Goal: Task Accomplishment & Management: Manage account settings

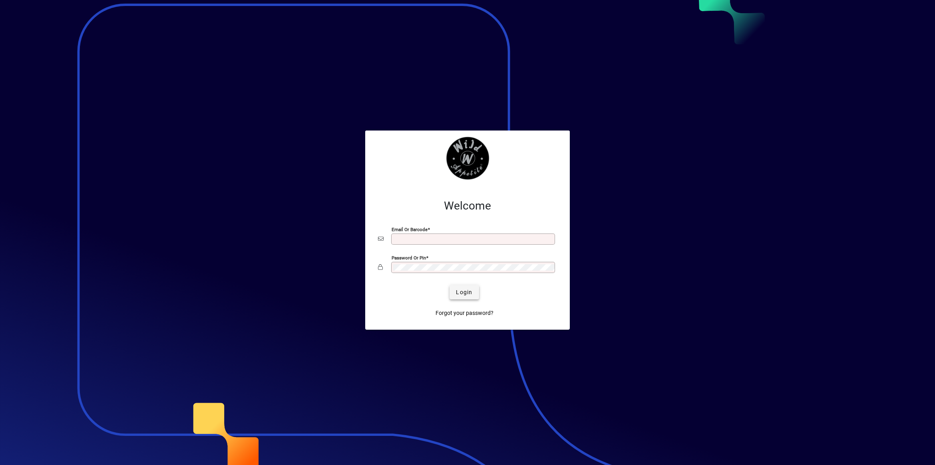
type input "**********"
click at [471, 294] on span "Login" at bounding box center [464, 292] width 16 height 8
